Goal: Transaction & Acquisition: Purchase product/service

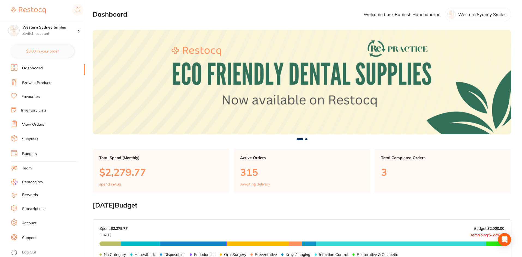
click at [51, 82] on link "Browse Products" at bounding box center [37, 82] width 30 height 5
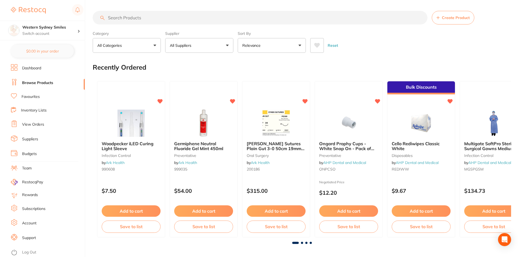
click at [134, 20] on input "search" at bounding box center [260, 18] width 335 height 14
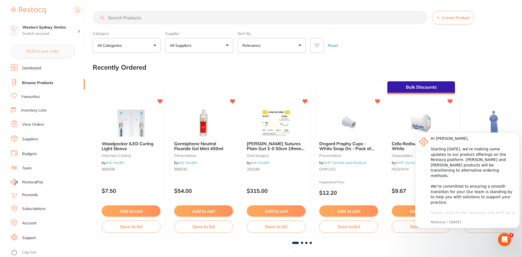
type input "h"
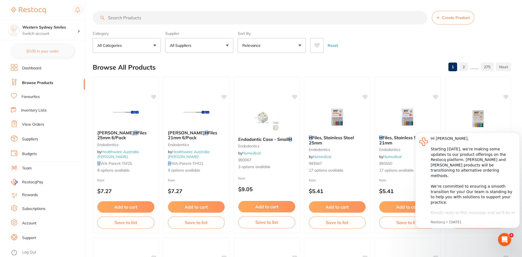
type input "r"
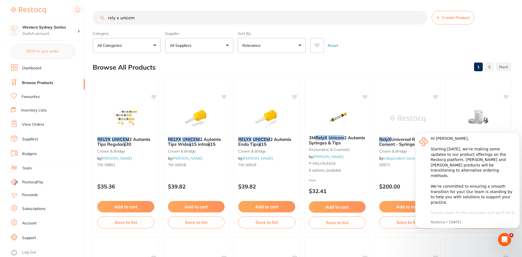
click at [223, 43] on button "All Suppliers" at bounding box center [199, 45] width 68 height 15
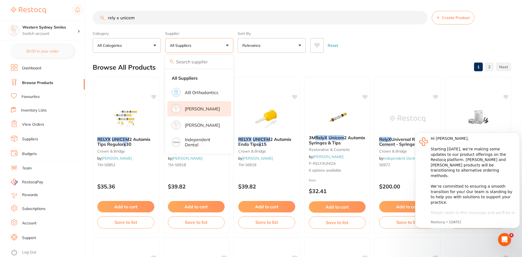
click at [210, 109] on p "[PERSON_NAME]" at bounding box center [202, 109] width 35 height 5
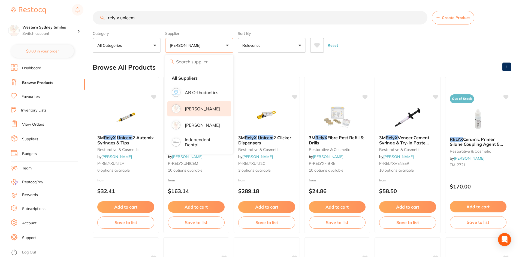
click at [253, 72] on div "Browse All Products 1" at bounding box center [302, 67] width 418 height 18
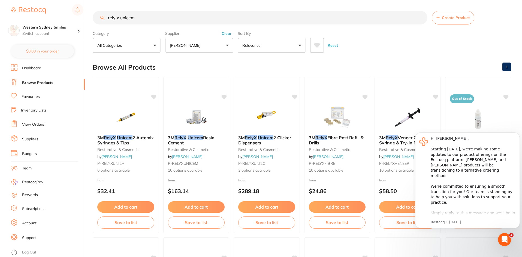
click at [201, 20] on input "rely x unicem" at bounding box center [260, 18] width 335 height 14
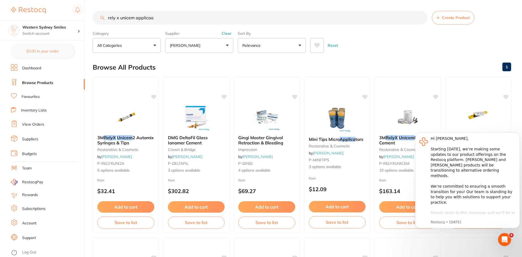
type input "rely x unicem applicao"
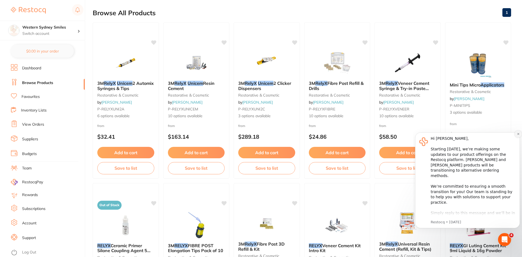
click at [517, 135] on icon "Dismiss notification" at bounding box center [518, 134] width 3 height 3
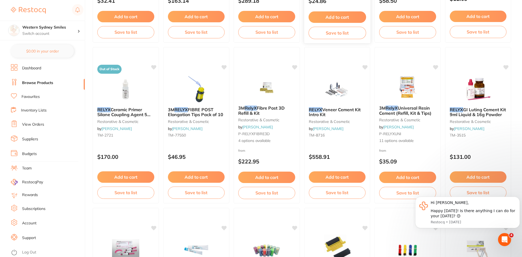
scroll to position [218, 0]
